Goal: Task Accomplishment & Management: Complete application form

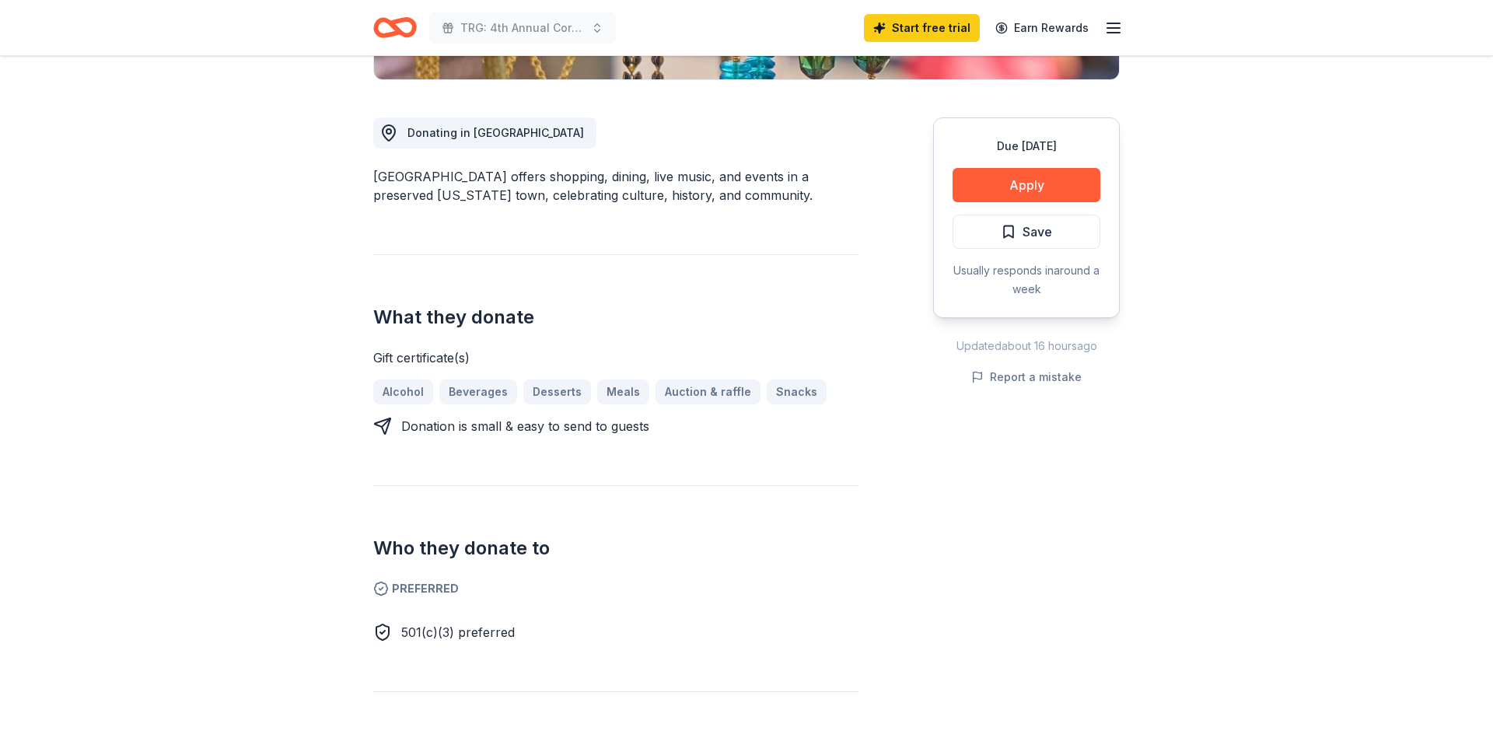
scroll to position [383, 0]
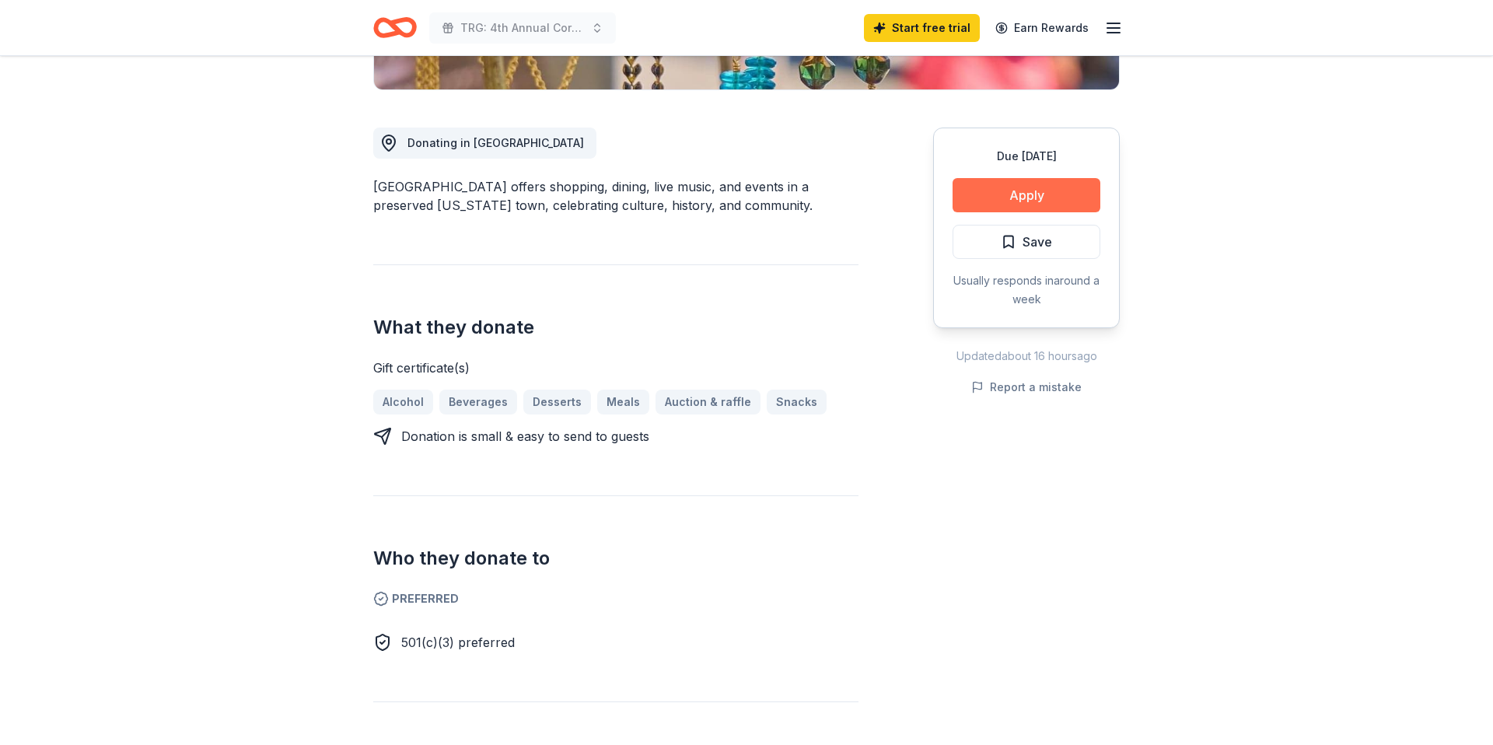
click at [1033, 195] on button "Apply" at bounding box center [1027, 195] width 148 height 34
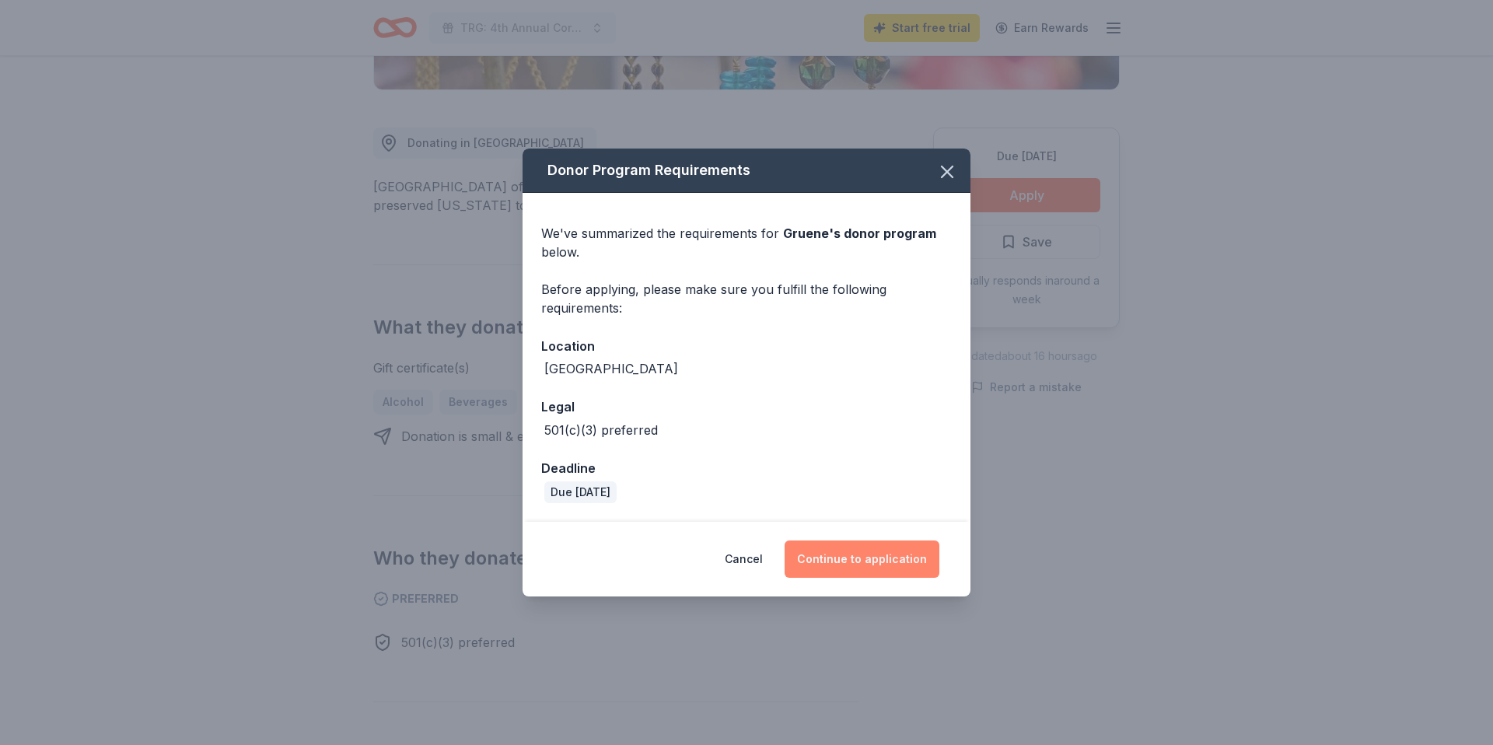
click at [890, 554] on button "Continue to application" at bounding box center [862, 558] width 155 height 37
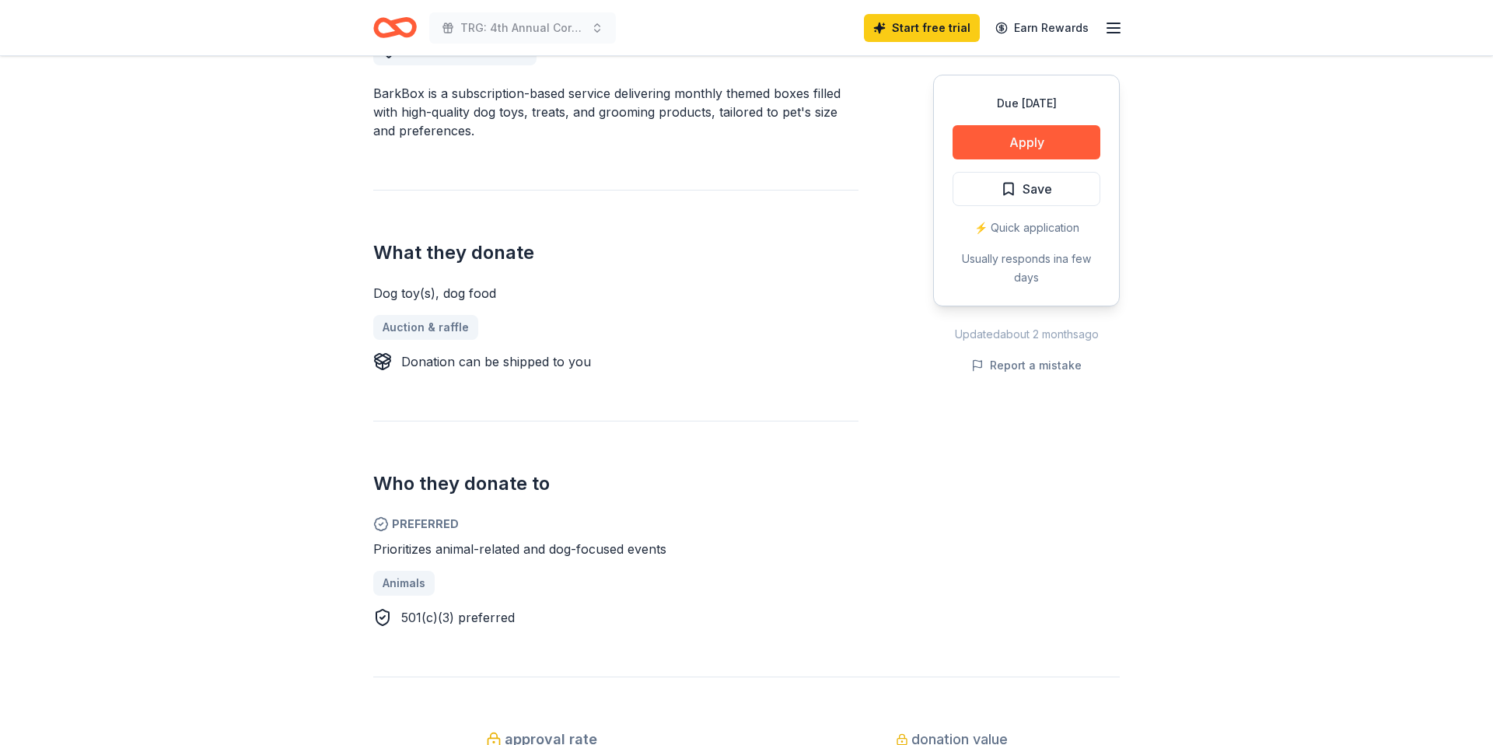
scroll to position [57, 0]
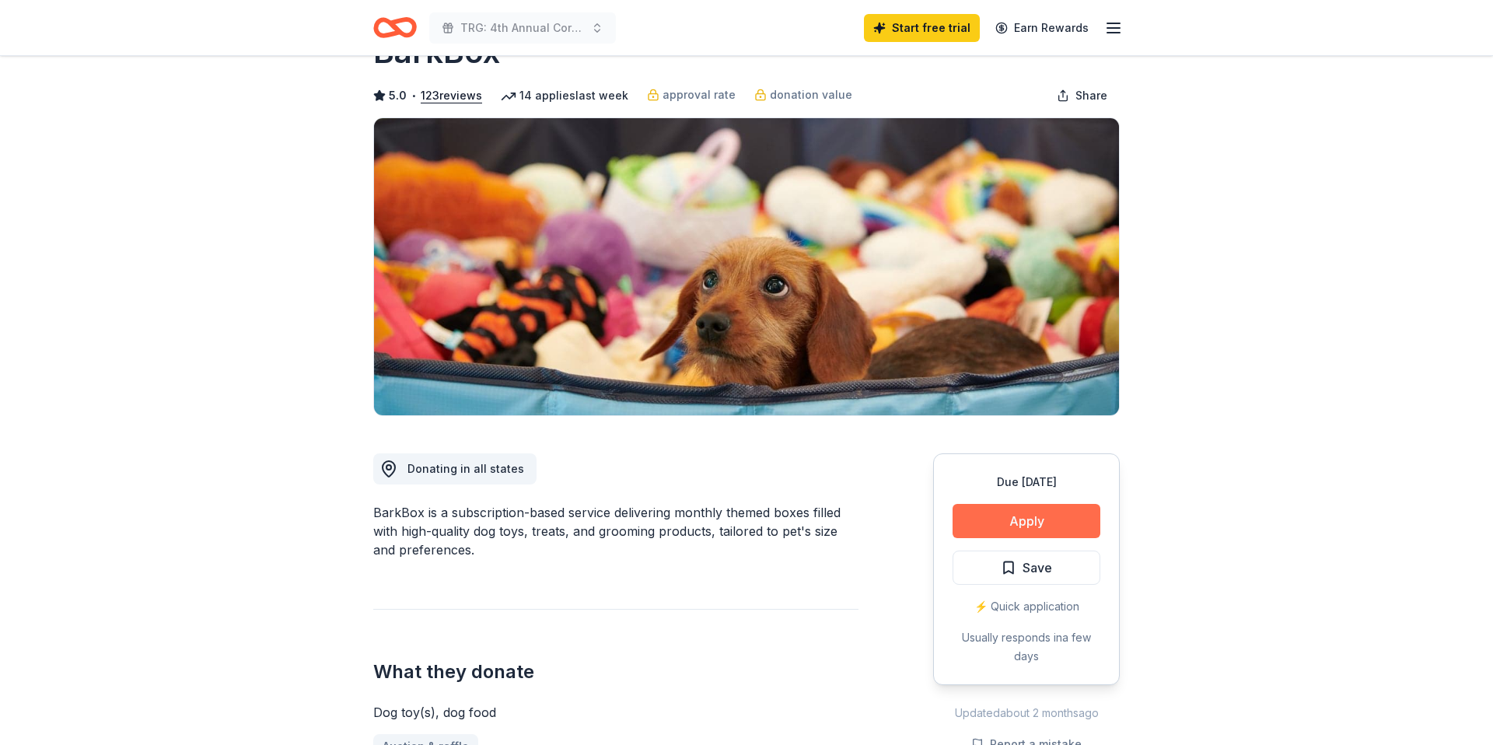
click at [1038, 518] on button "Apply" at bounding box center [1027, 521] width 148 height 34
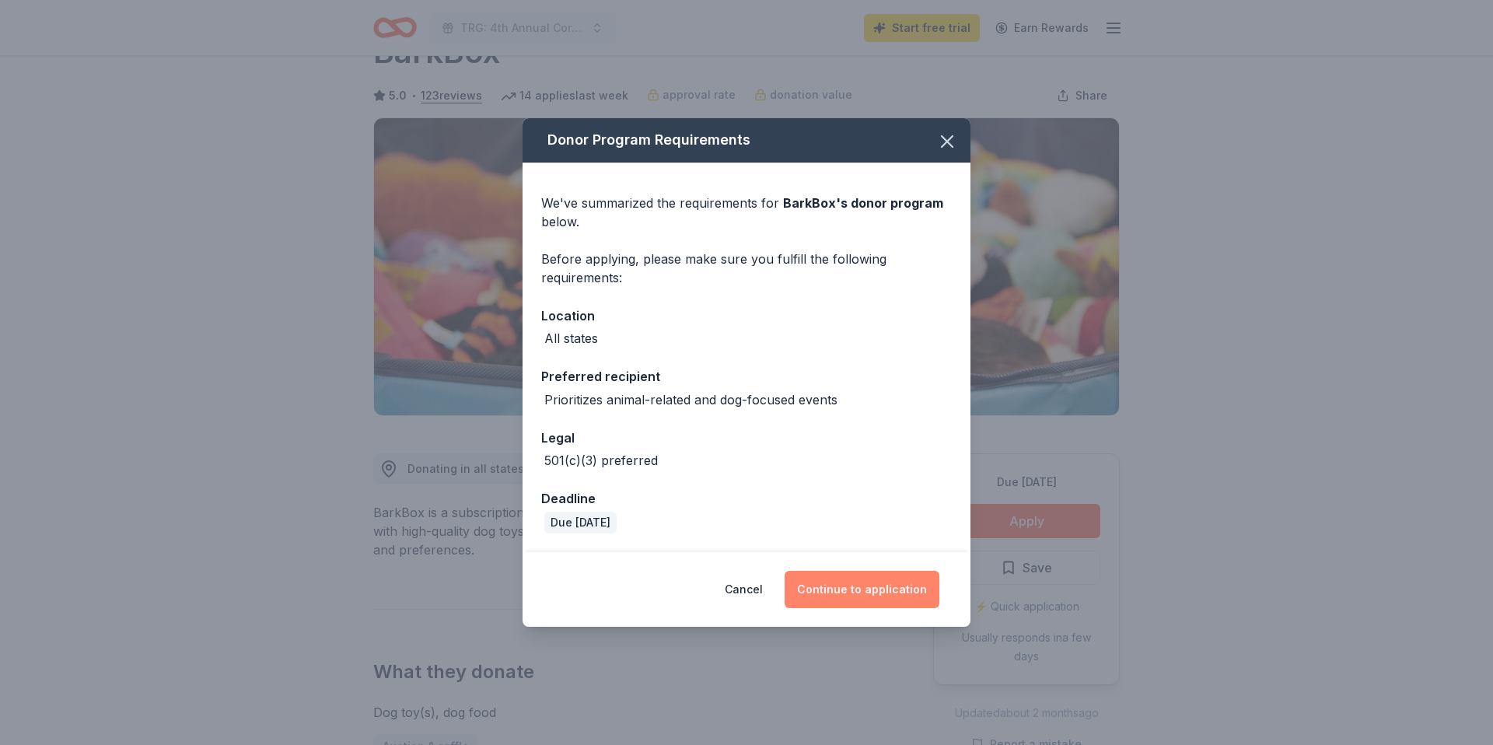
click at [863, 585] on button "Continue to application" at bounding box center [862, 589] width 155 height 37
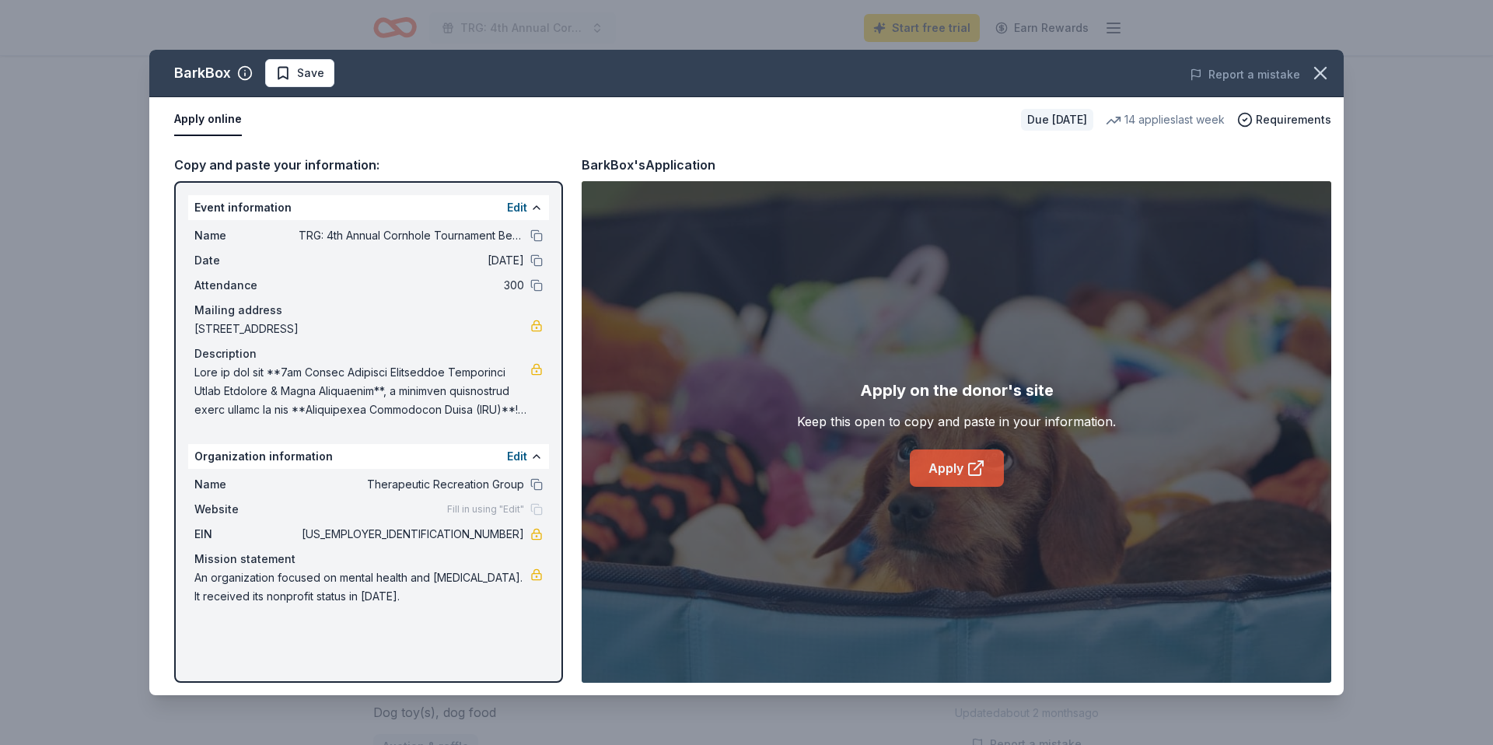
click at [960, 467] on link "Apply" at bounding box center [957, 467] width 94 height 37
